Goal: Ask a question

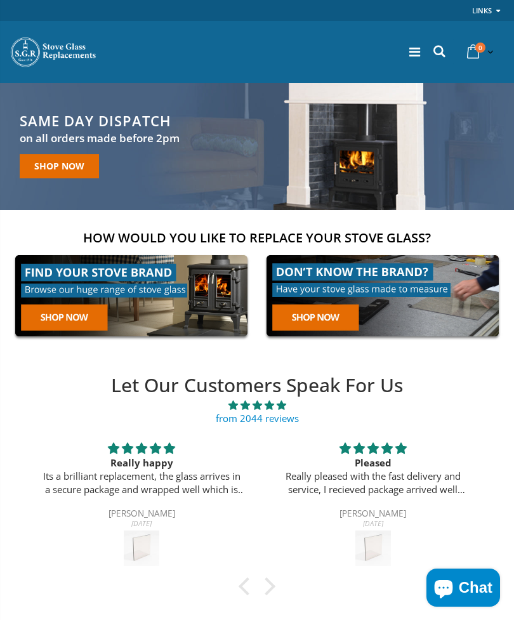
click at [413, 51] on icon at bounding box center [414, 52] width 11 height 13
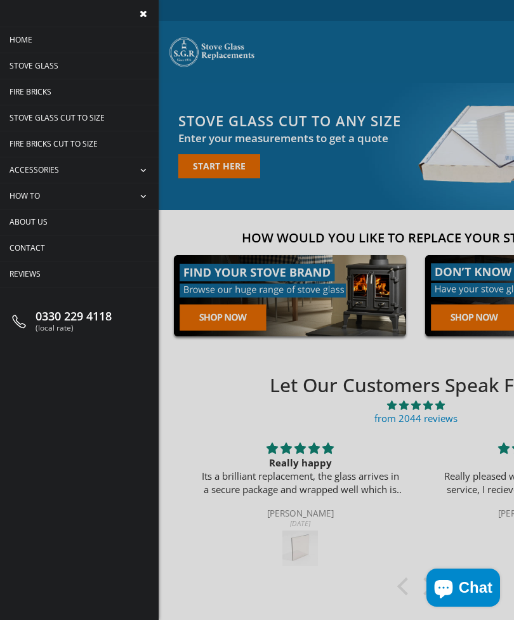
click at [41, 247] on span "Contact" at bounding box center [28, 247] width 36 height 11
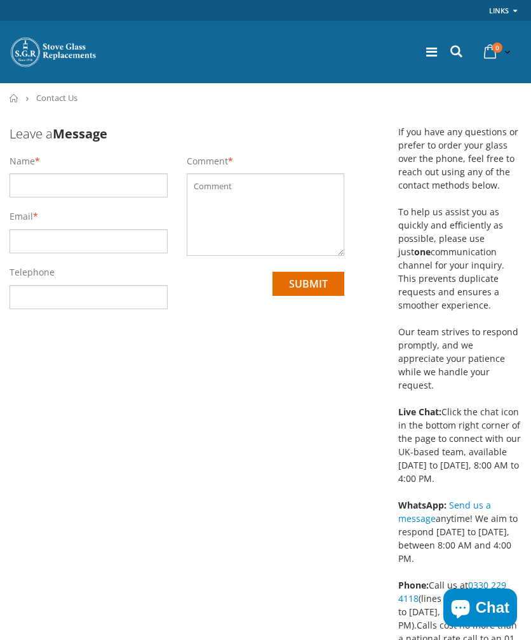
click at [39, 181] on input "text" at bounding box center [89, 185] width 158 height 24
type input "[PERSON_NAME]"
click at [53, 239] on input "email" at bounding box center [89, 241] width 158 height 24
type input "[EMAIL_ADDRESS][DOMAIN_NAME]"
click at [230, 191] on textarea at bounding box center [266, 214] width 158 height 83
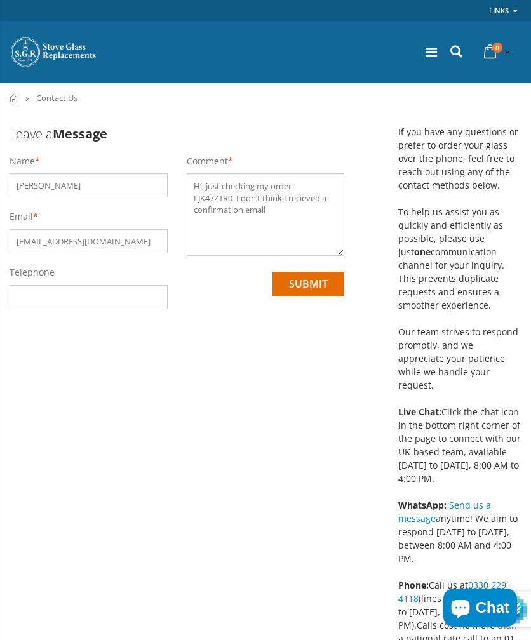
click at [300, 201] on textarea "Hi, just checking my order LJK47Z1R0 I don’t think I recieved a confirmation em…" at bounding box center [266, 214] width 158 height 83
click at [271, 204] on textarea "Hi, just checking my order LJK47Z1R0 I don’t think I received a confirmation em…" at bounding box center [266, 214] width 158 height 83
type textarea "Hi, just checking my order LJK47Z1R0 I don’t think I received a confirmation em…"
click at [314, 280] on input "submit" at bounding box center [308, 284] width 72 height 24
